Goal: Find specific page/section: Find specific page/section

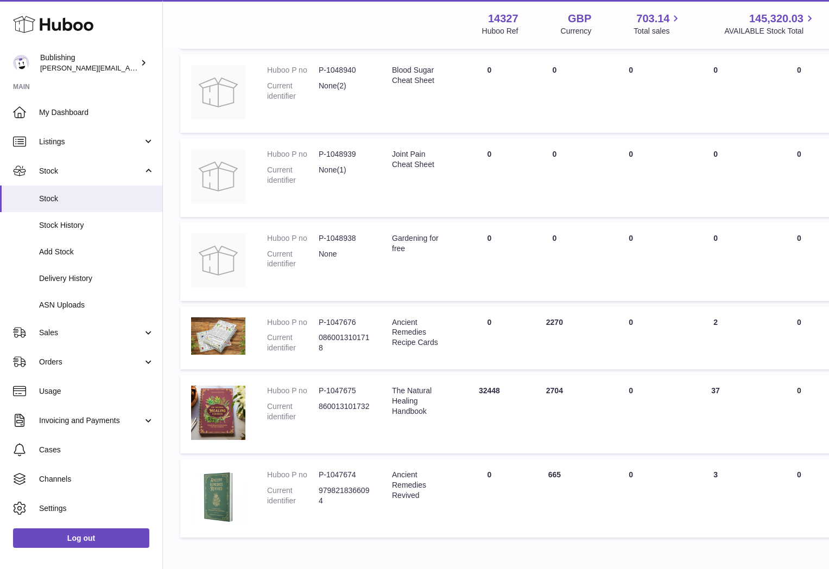
scroll to position [390, 0]
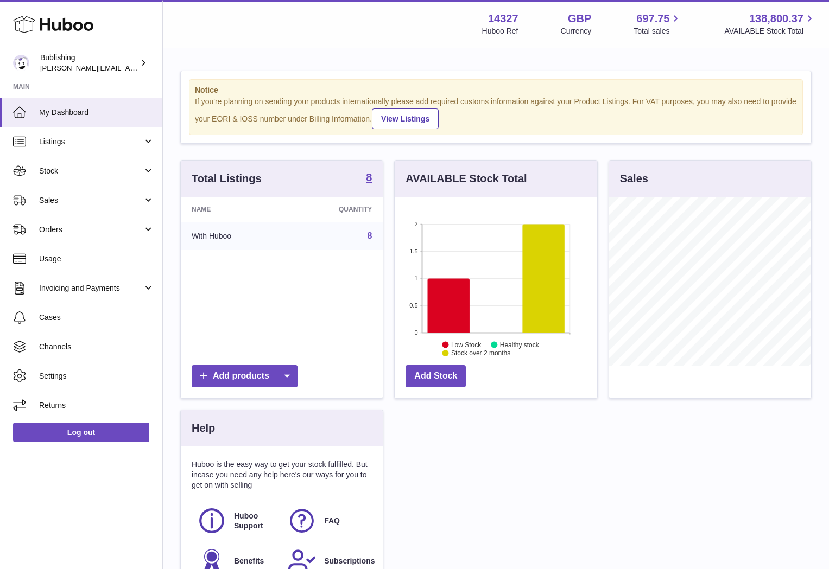
scroll to position [169, 202]
click at [94, 173] on span "Stock" at bounding box center [91, 171] width 104 height 10
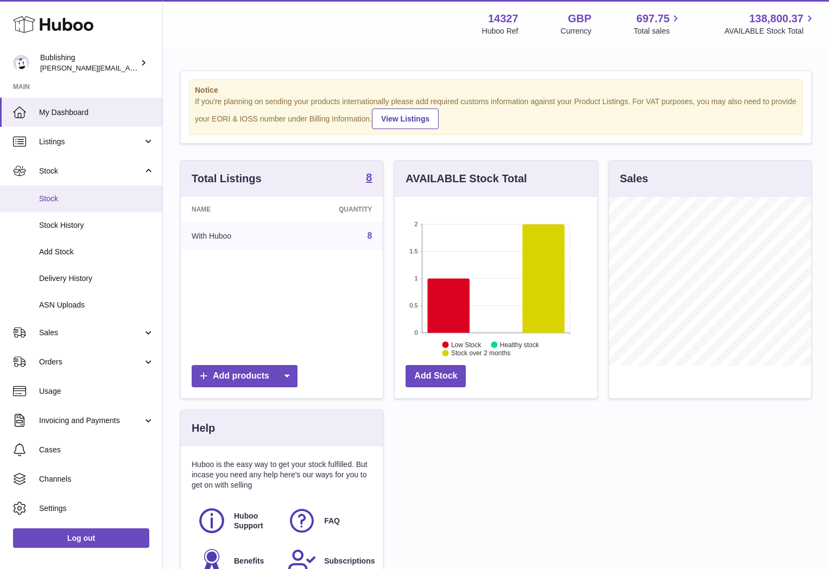
click at [55, 198] on span "Stock" at bounding box center [96, 199] width 115 height 10
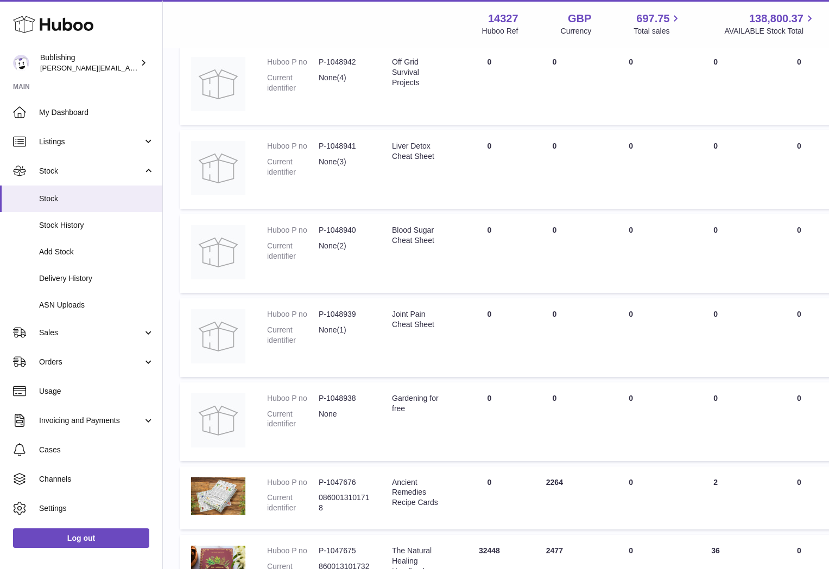
scroll to position [390, 0]
